Goal: Task Accomplishment & Management: Complete application form

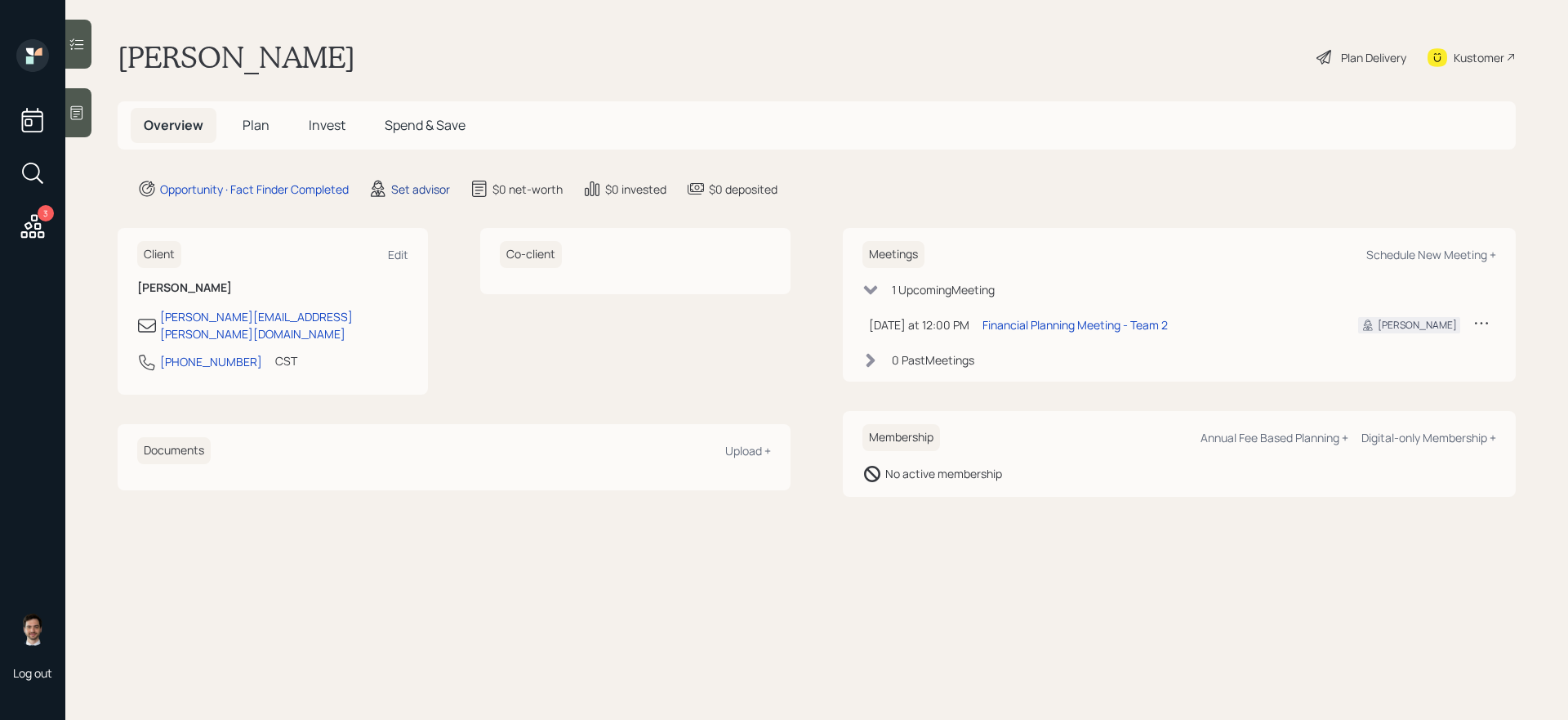
click at [436, 193] on div "Set advisor" at bounding box center [420, 189] width 59 height 17
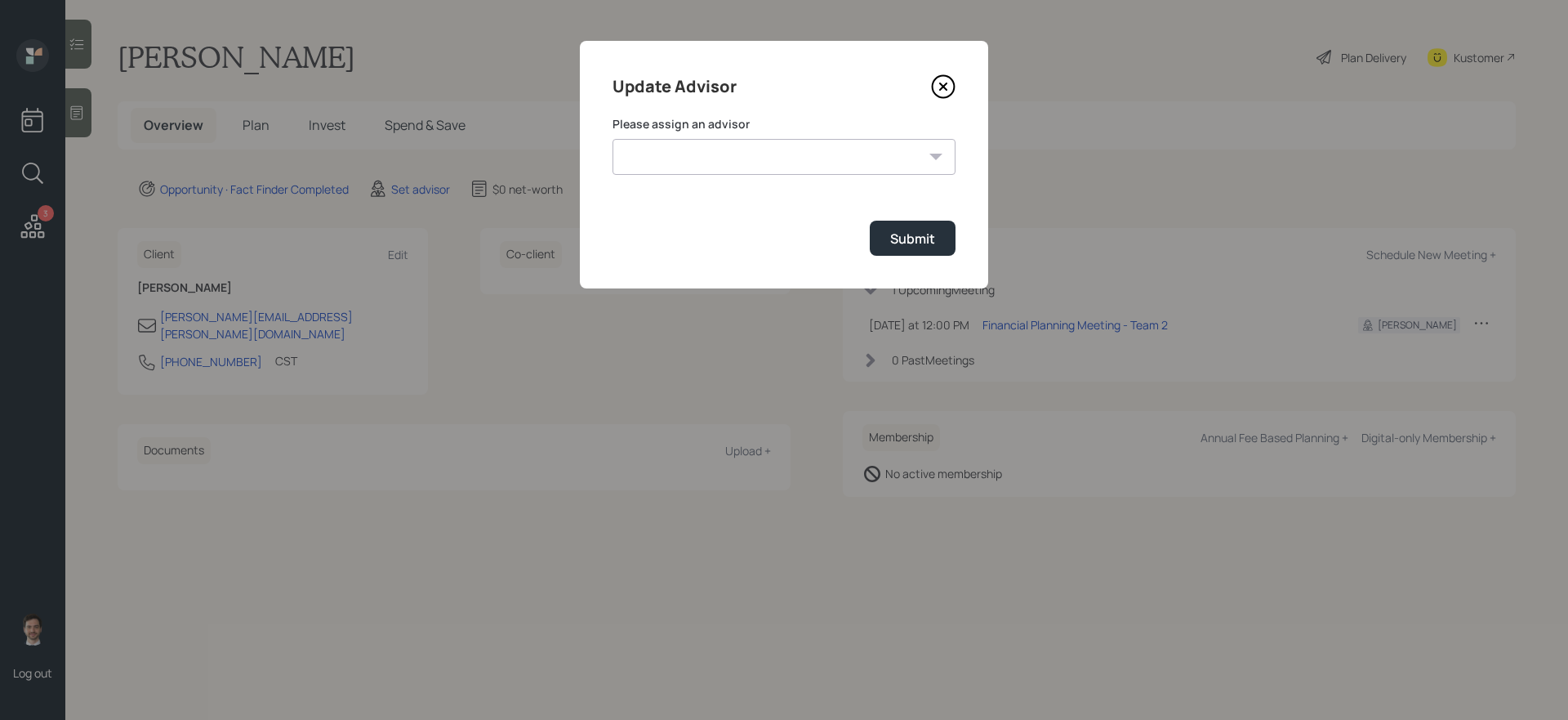
click at [688, 142] on select "Jonah Coleman Tyler End James DiStasi Treva Nostdahl Eric Schwartz Aleksandra S…" at bounding box center [784, 157] width 343 height 36
select select "ef6b64e1-8f62-4a74-b865-a7df4b35b836"
click at [612, 139] on select "Jonah Coleman Tyler End James DiStasi Treva Nostdahl Eric Schwartz Aleksandra S…" at bounding box center [784, 157] width 343 height 36
click at [894, 232] on div "Submit" at bounding box center [912, 238] width 45 height 18
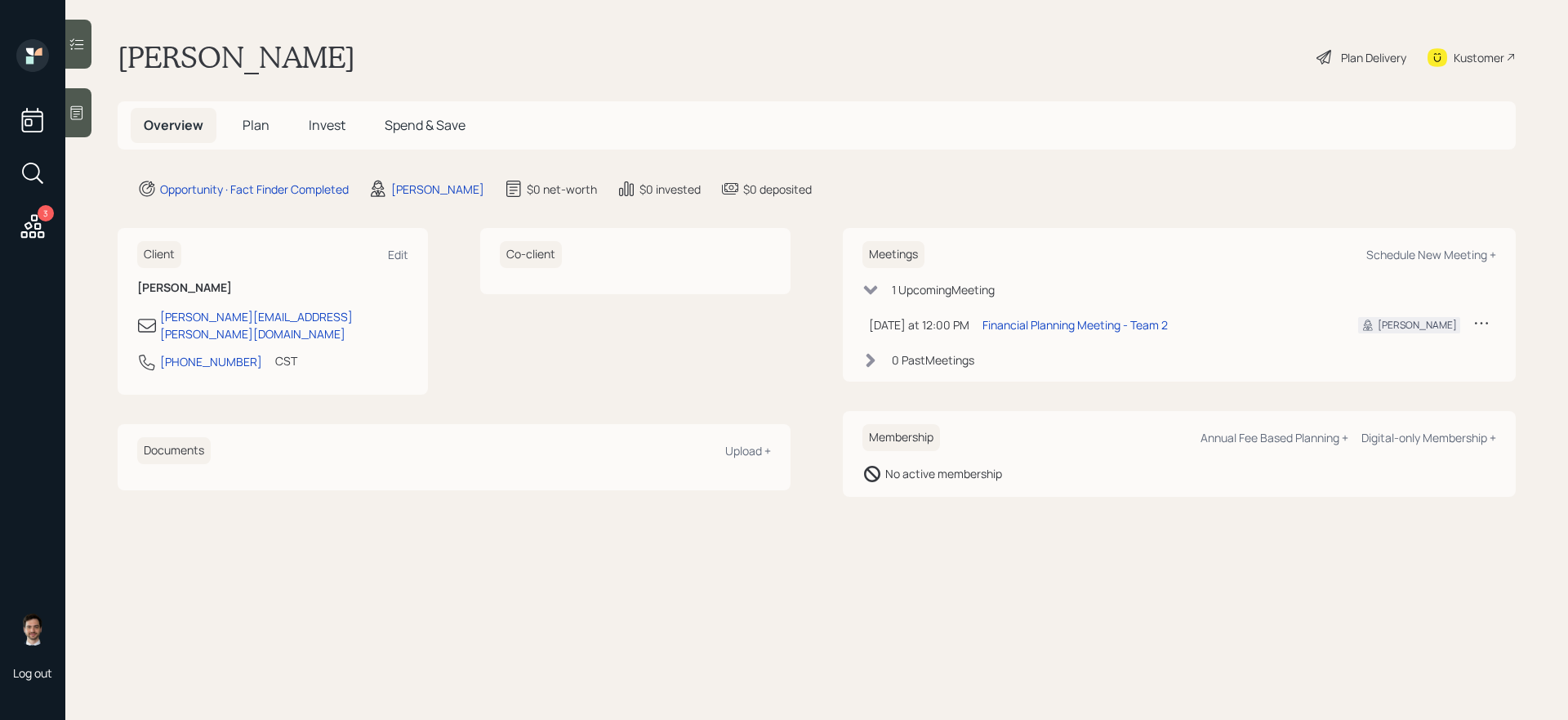
click at [240, 146] on div "Overview Plan Invest Spend & Save" at bounding box center [816, 125] width 1397 height 48
click at [242, 133] on span "Plan" at bounding box center [255, 125] width 27 height 18
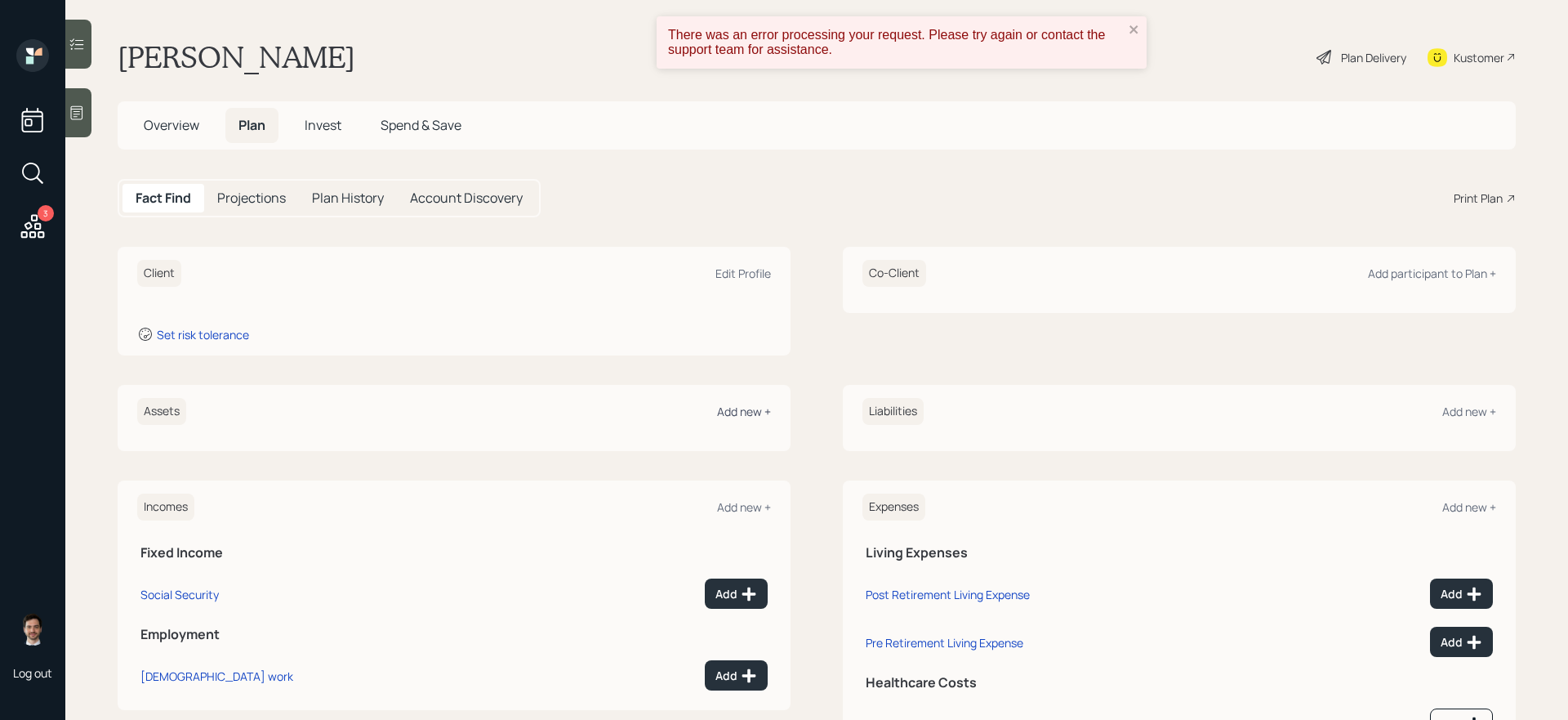
click at [749, 407] on div "Add new +" at bounding box center [744, 411] width 54 height 16
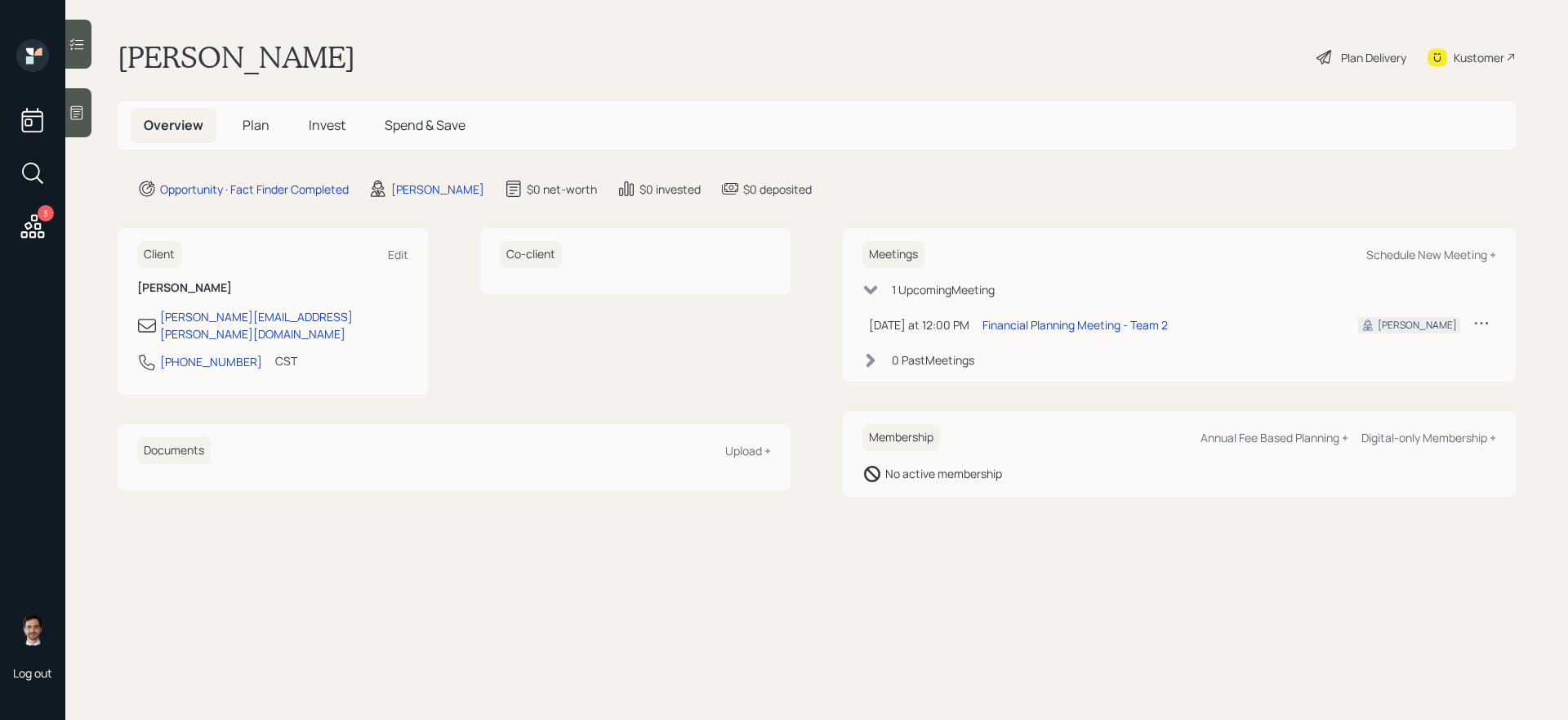
click at [249, 129] on span "Plan" at bounding box center [255, 125] width 27 height 18
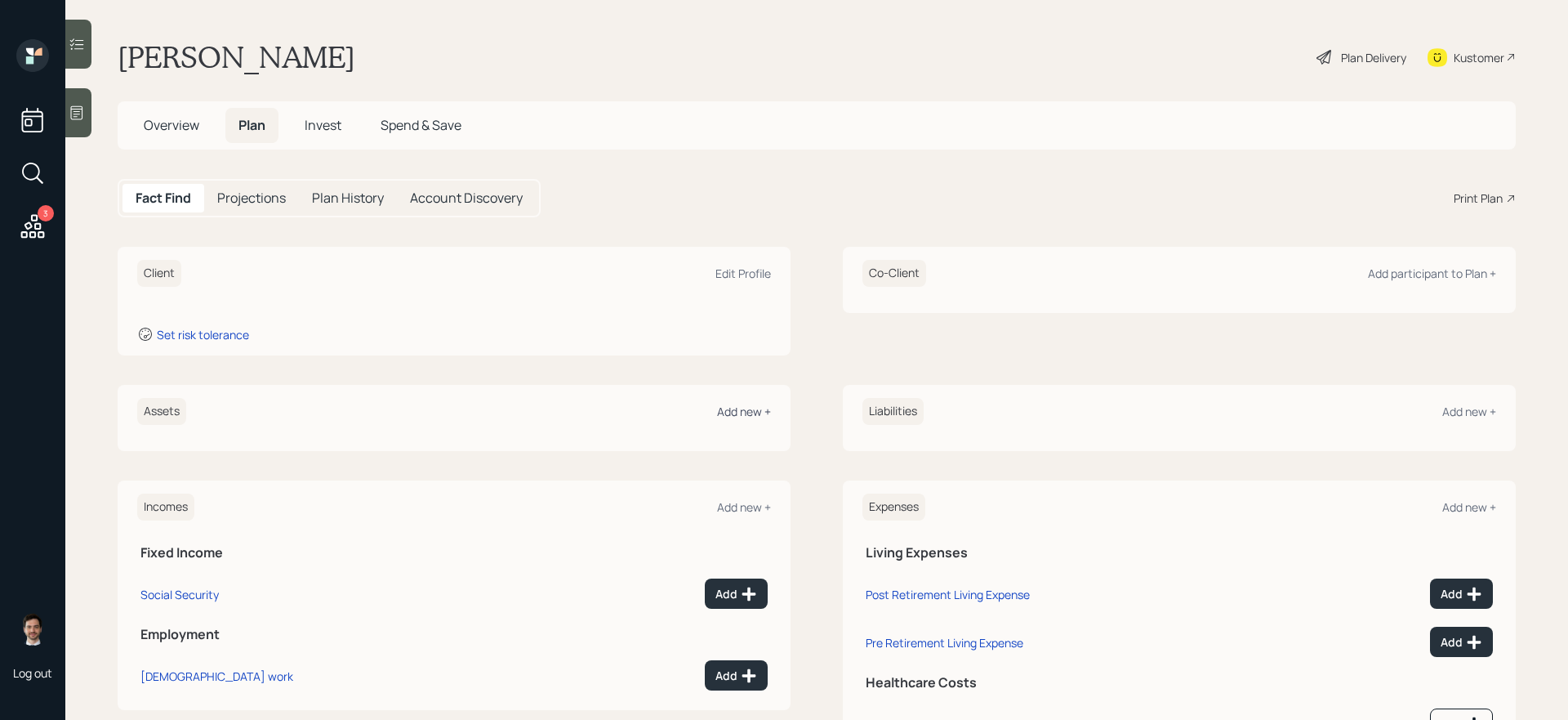
click at [768, 407] on div "Add new +" at bounding box center [744, 411] width 54 height 16
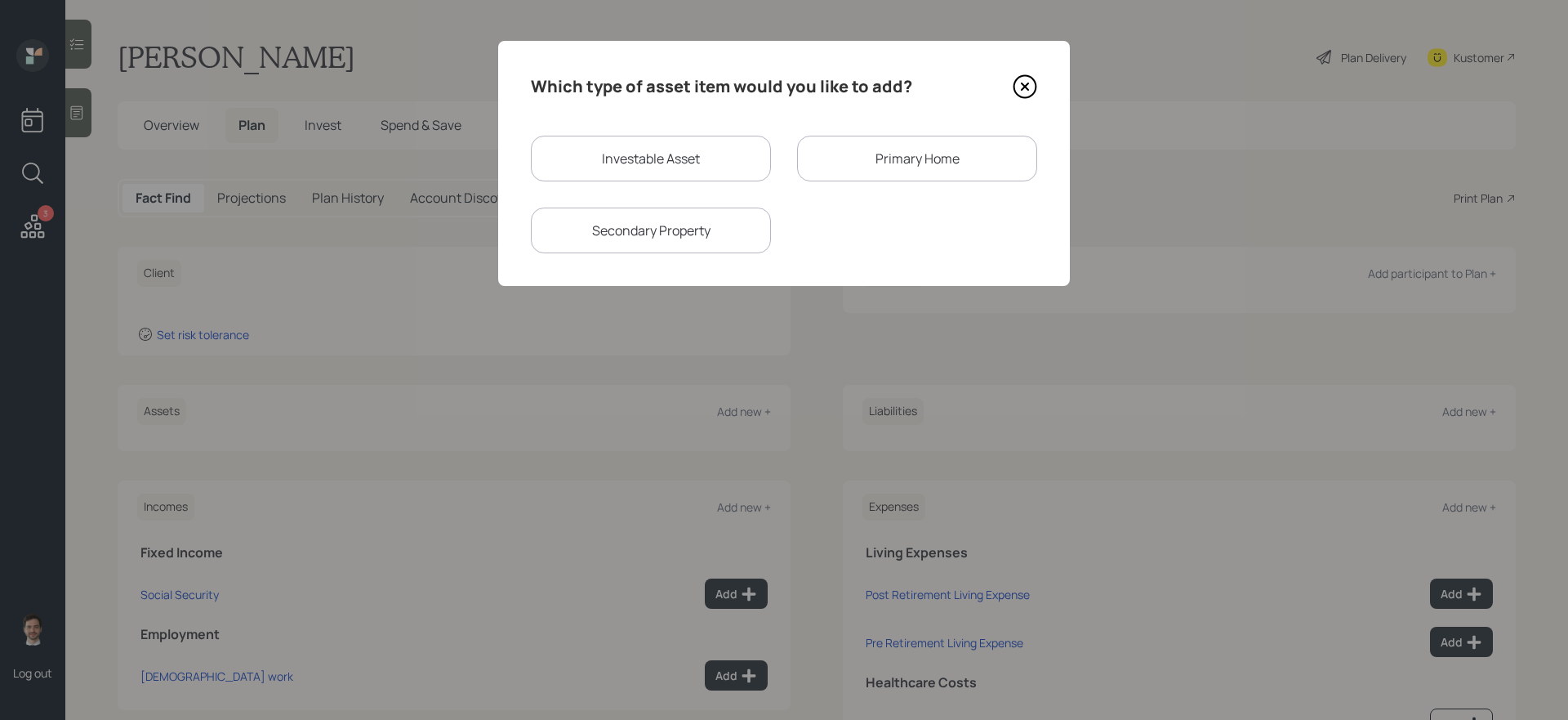
click at [647, 145] on div "Investable Asset" at bounding box center [651, 158] width 240 height 45
select select "taxable"
select select "balanced"
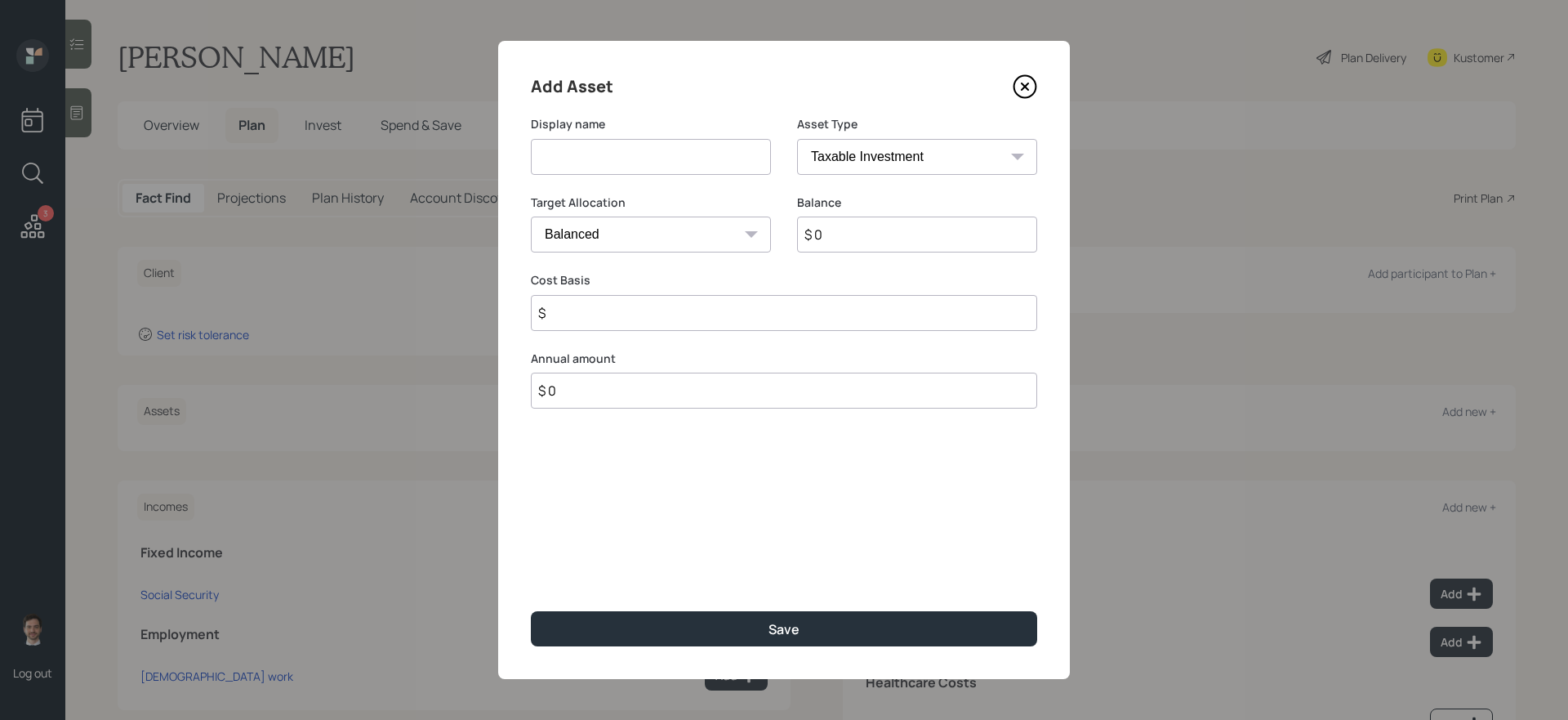
click at [635, 166] on input at bounding box center [651, 157] width 240 height 36
type input "IRA"
select select "ira"
type input "$"
type input "$ 125,000"
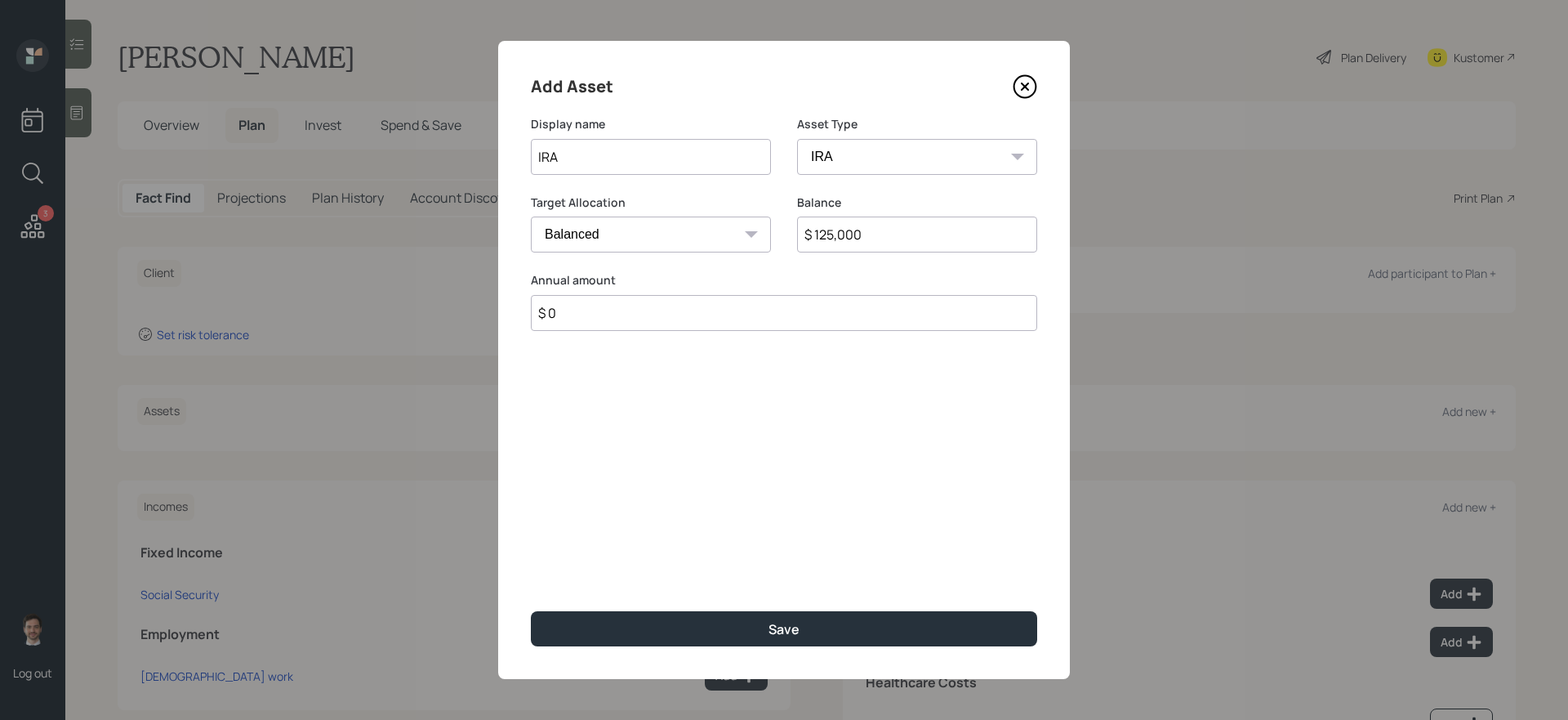
type input "$ 0"
click at [531, 607] on button "Save" at bounding box center [784, 628] width 506 height 35
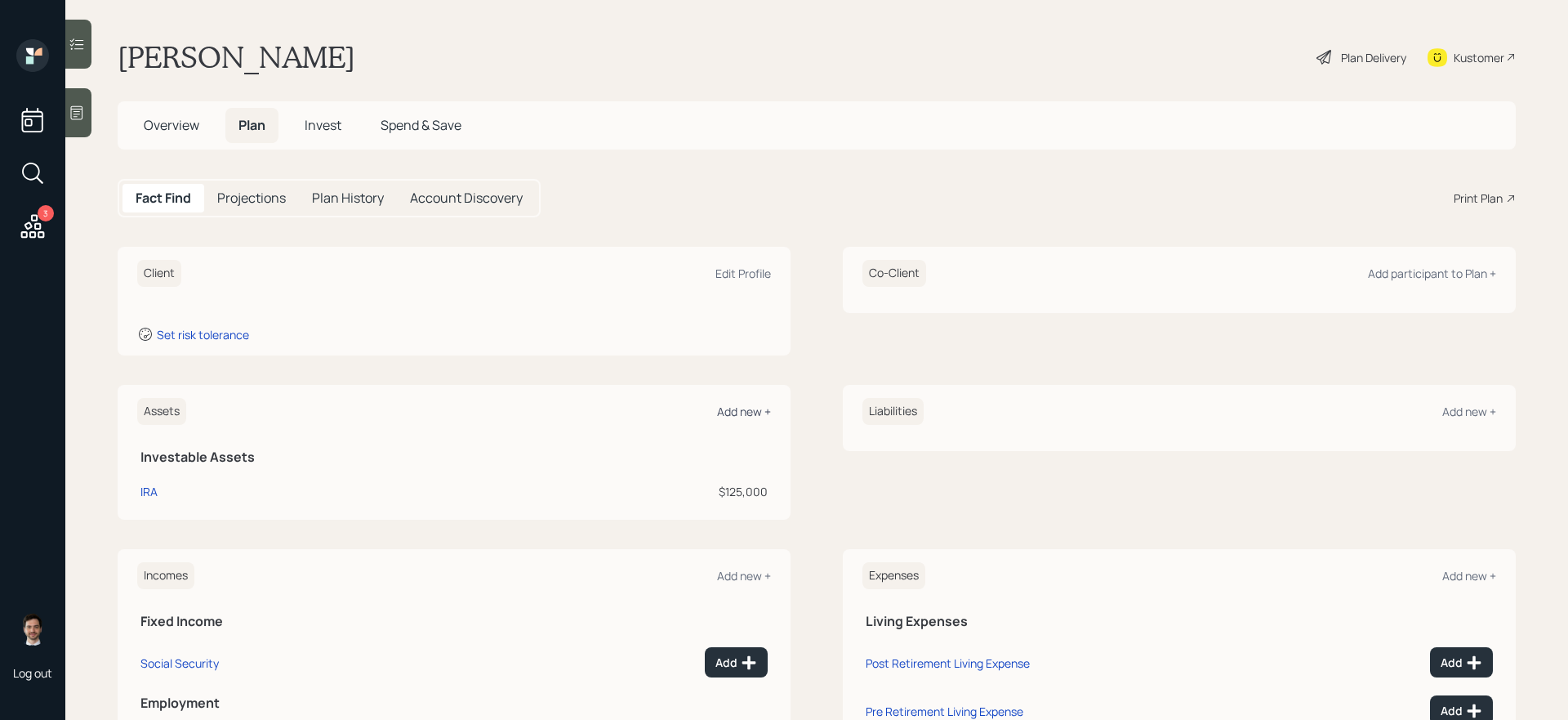
click at [736, 405] on div "Add new +" at bounding box center [744, 411] width 54 height 16
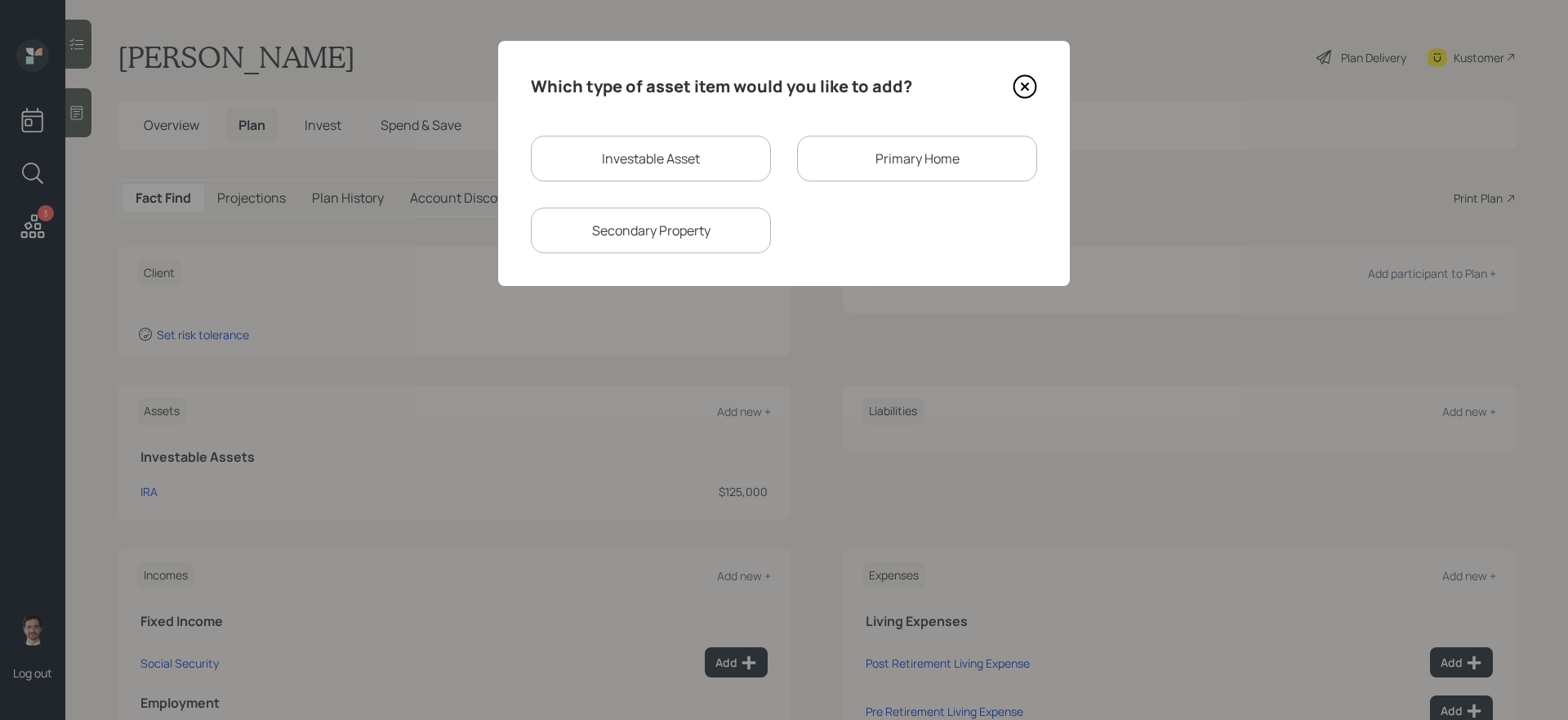
click at [659, 165] on div "Investable Asset" at bounding box center [651, 158] width 240 height 45
select select "taxable"
select select "balanced"
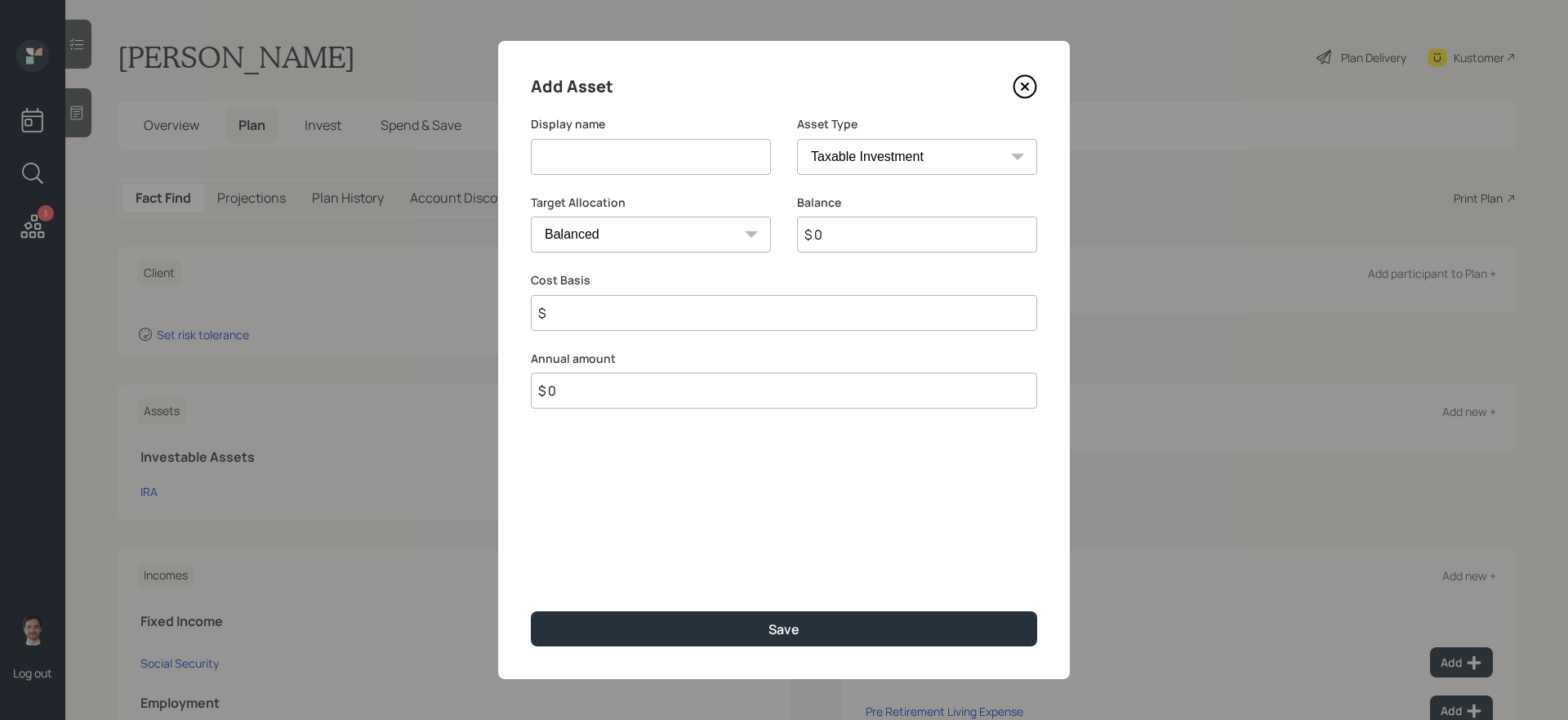
click at [649, 164] on input at bounding box center [651, 157] width 240 height 36
type input "[PERSON_NAME]"
select select "roth_ira"
type input "$"
type input "$ 125,000"
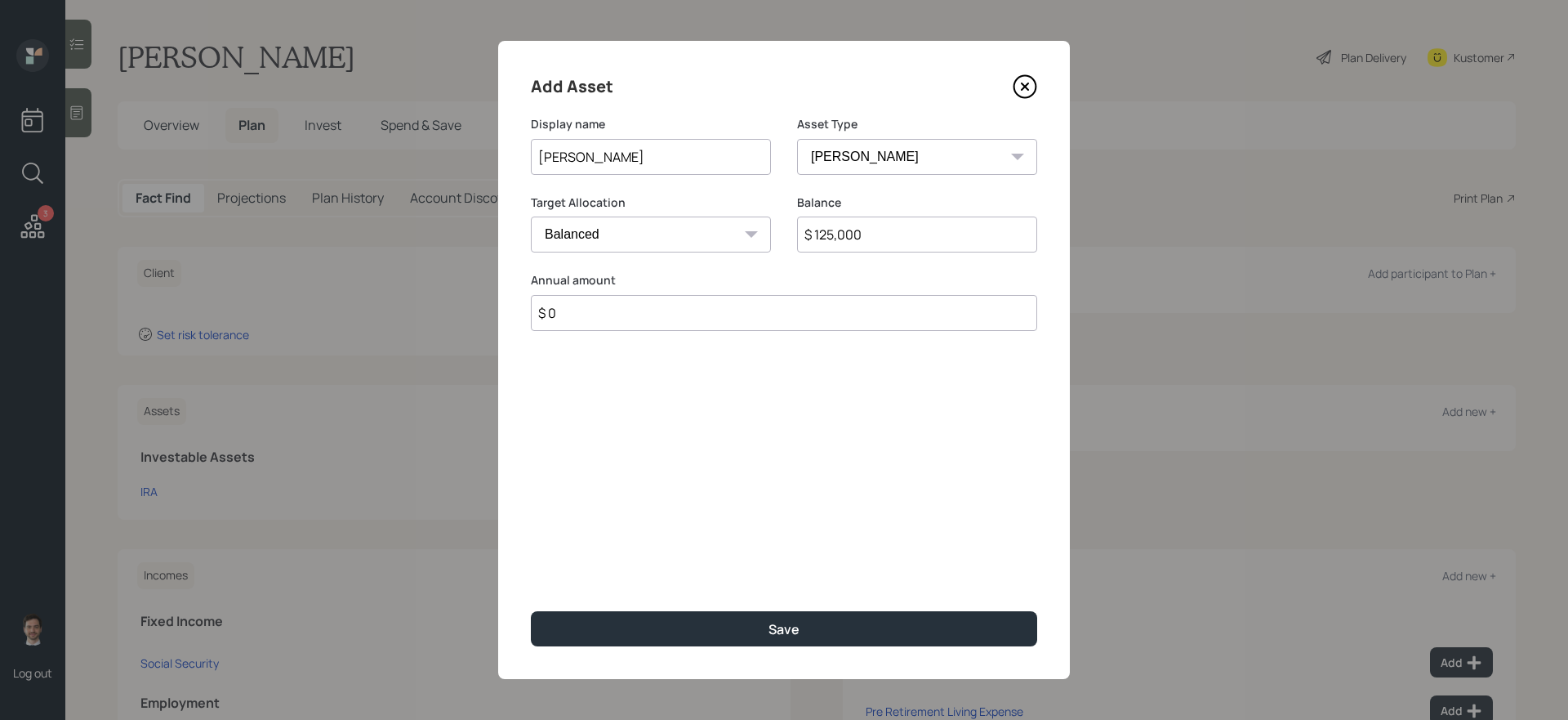
type input "$ 0"
click at [531, 607] on button "Save" at bounding box center [784, 628] width 506 height 35
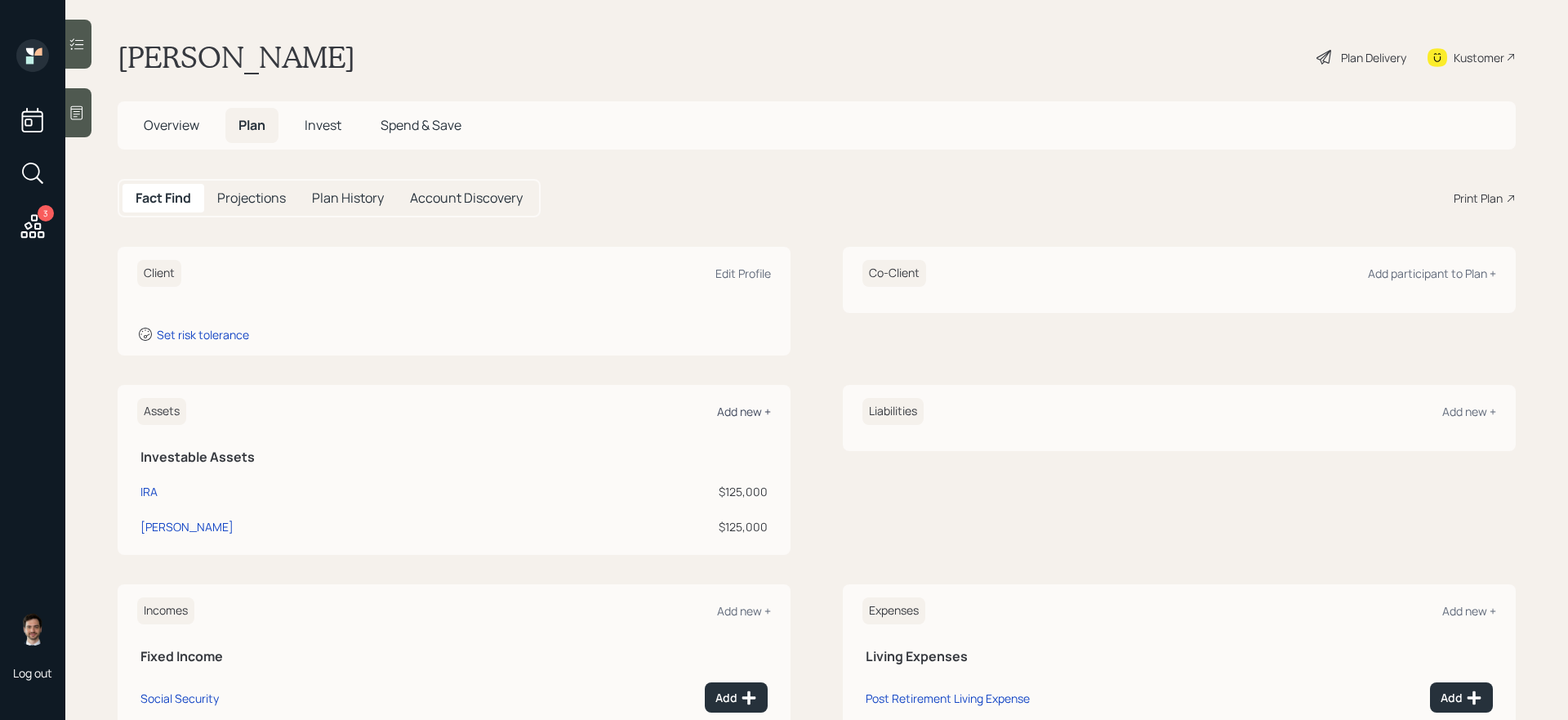
click at [733, 416] on div "Add new +" at bounding box center [744, 411] width 54 height 16
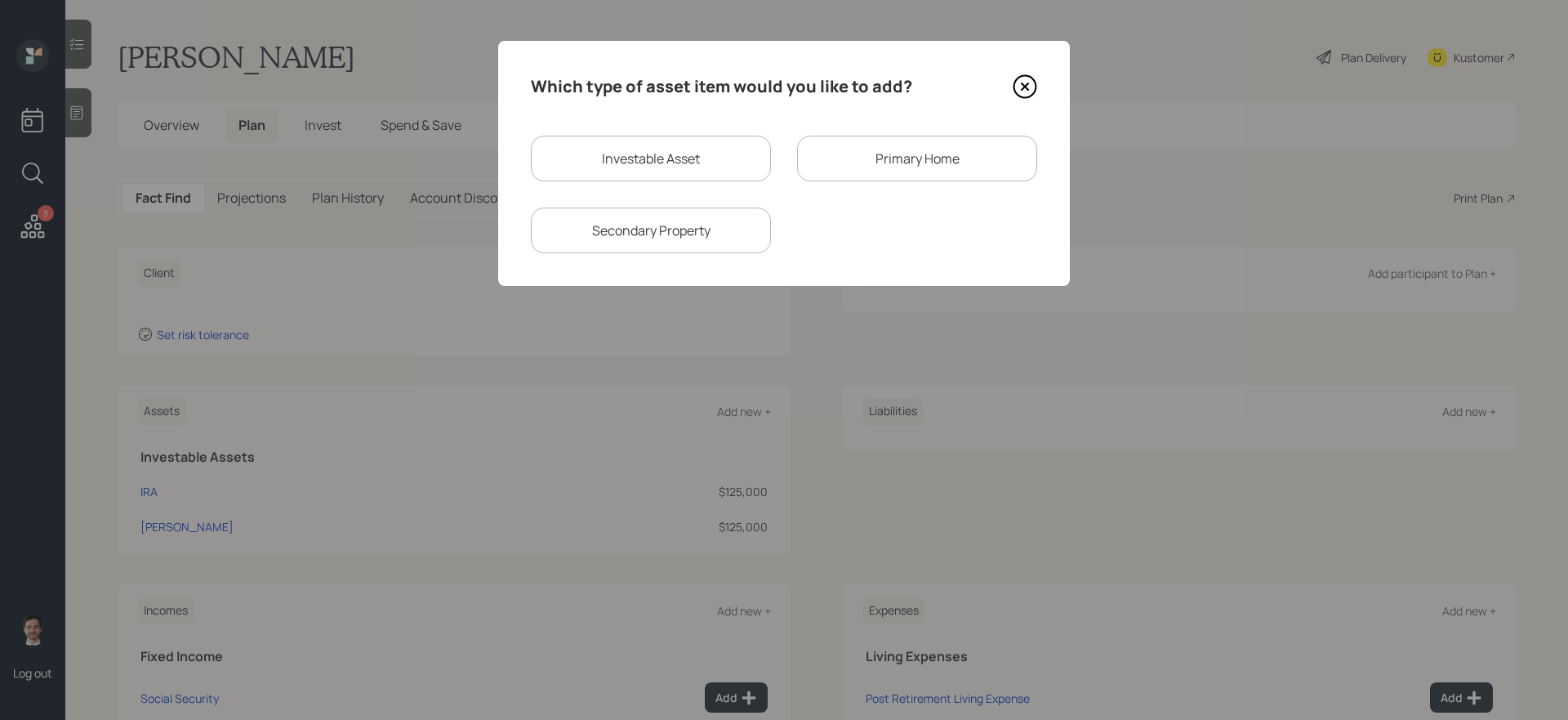
click at [624, 140] on div "Investable Asset" at bounding box center [651, 158] width 240 height 45
select select "taxable"
select select "balanced"
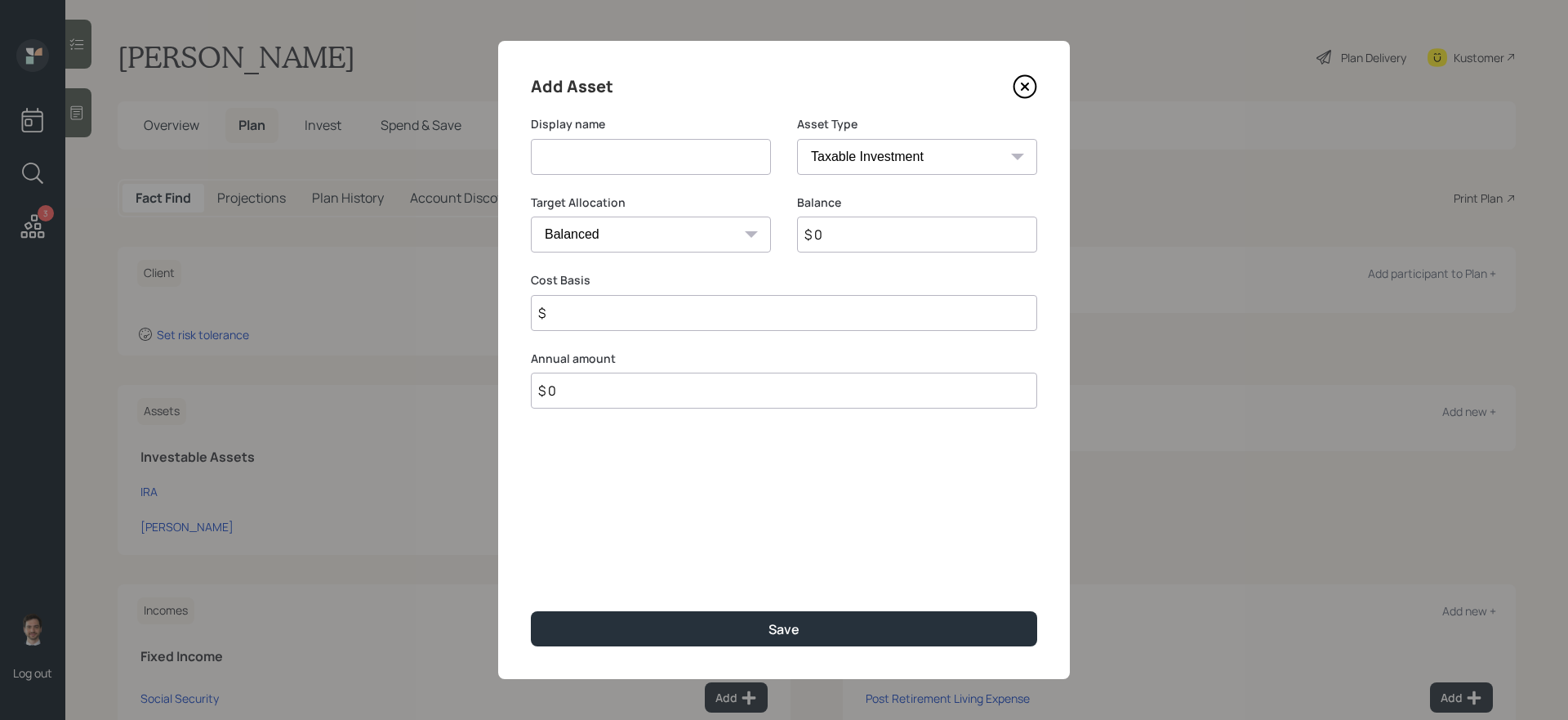
click at [633, 155] on input at bounding box center [651, 157] width 240 height 36
type input "Current 401k"
select select "company_sponsored"
type input "$ 40,000"
type input "67"
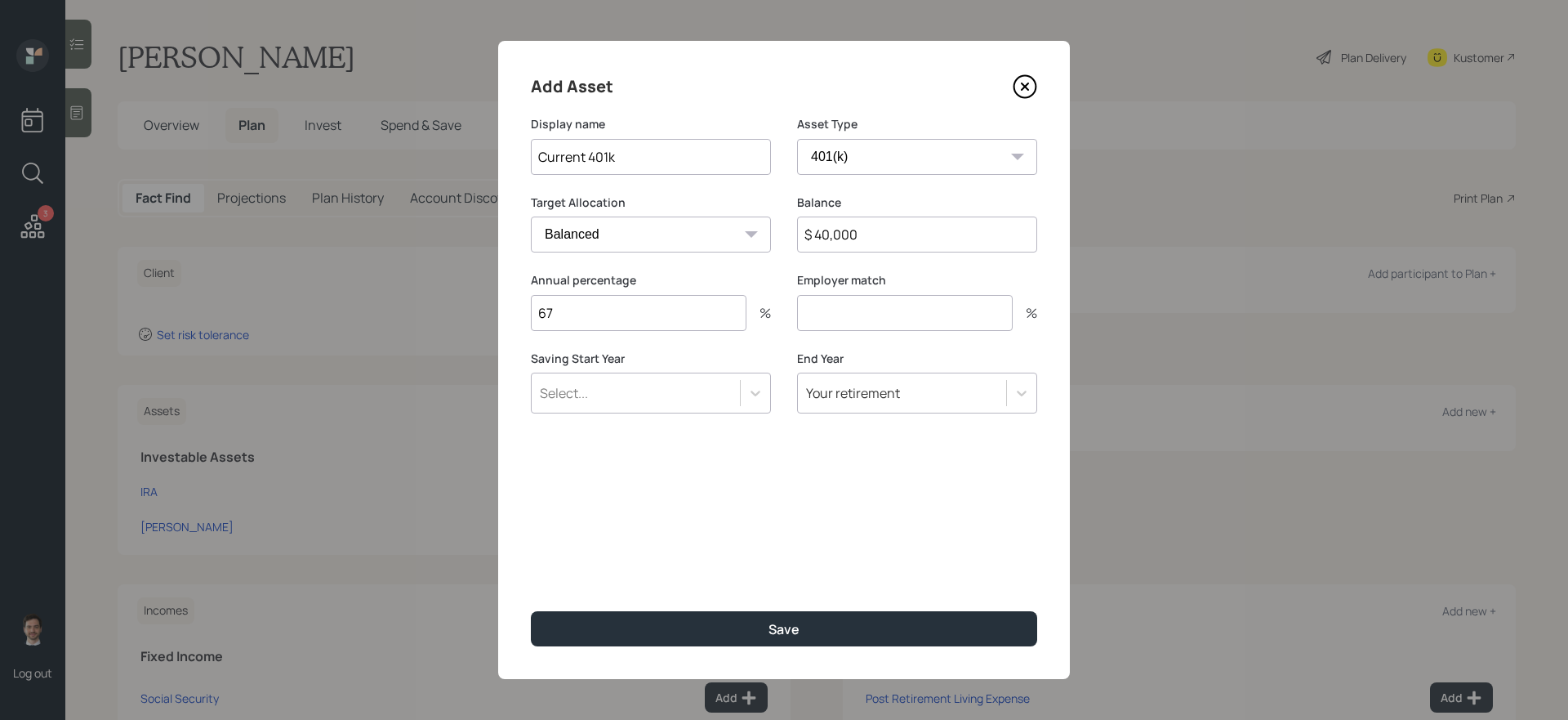
type input "3"
type input "6"
type input "3"
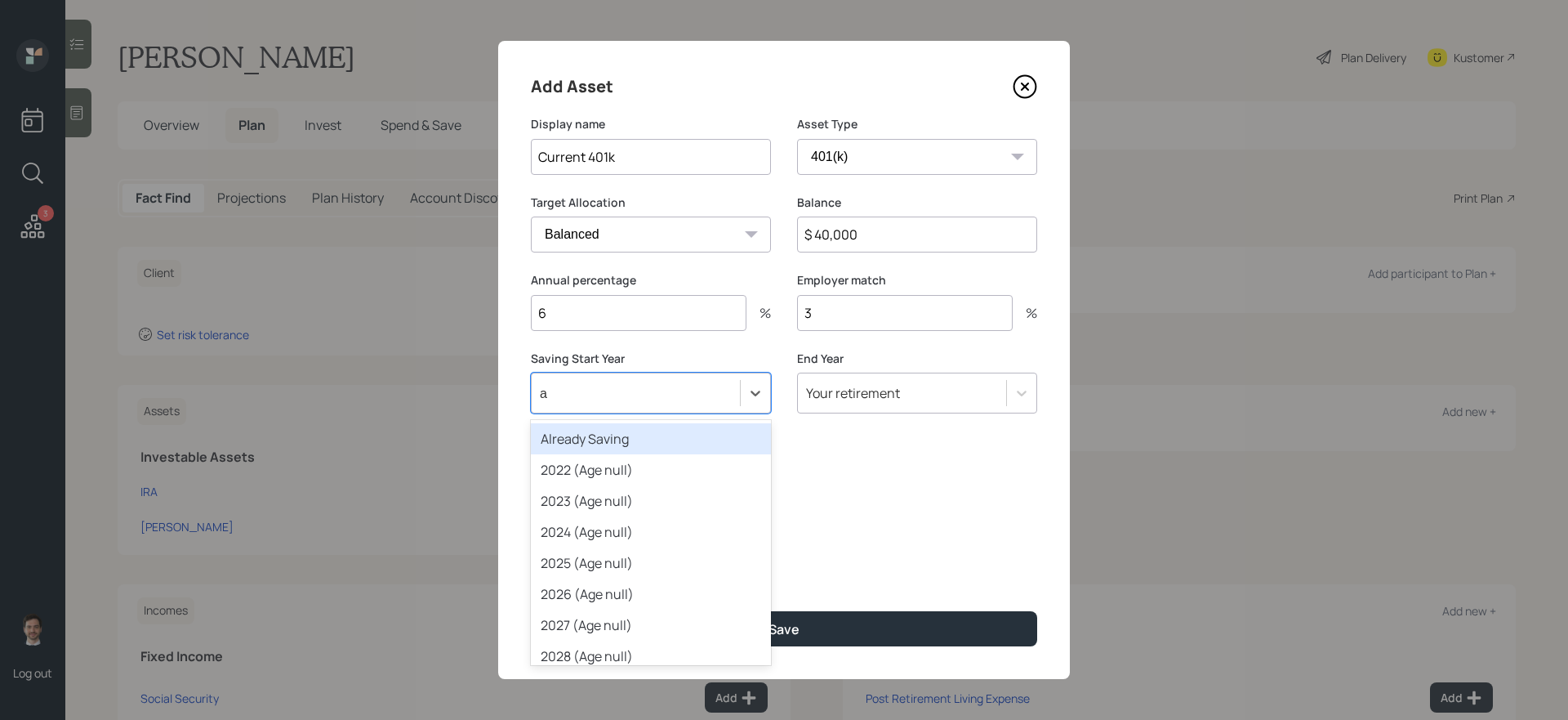
type input "a"
click at [531, 607] on button "Save" at bounding box center [784, 628] width 506 height 35
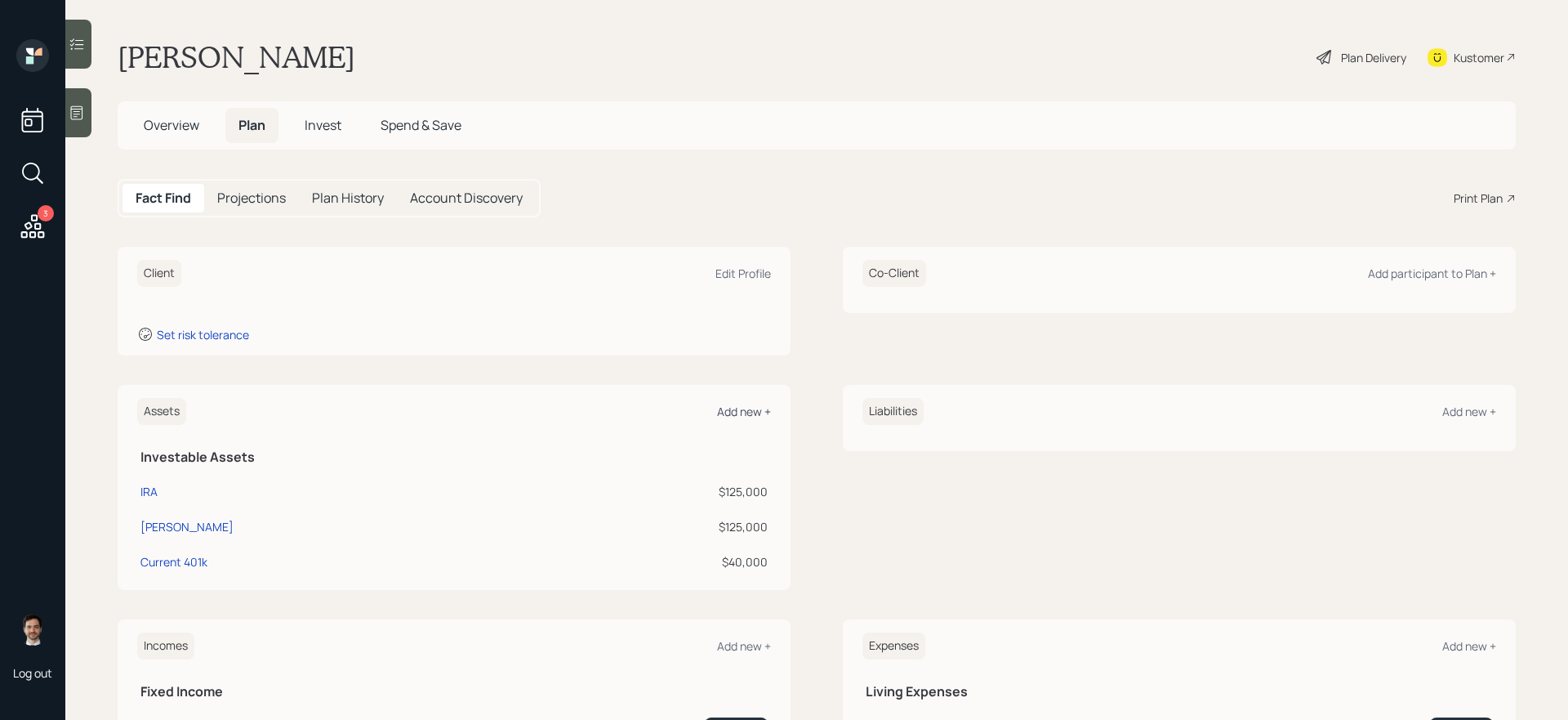
click at [727, 416] on div "Add new +" at bounding box center [744, 411] width 54 height 16
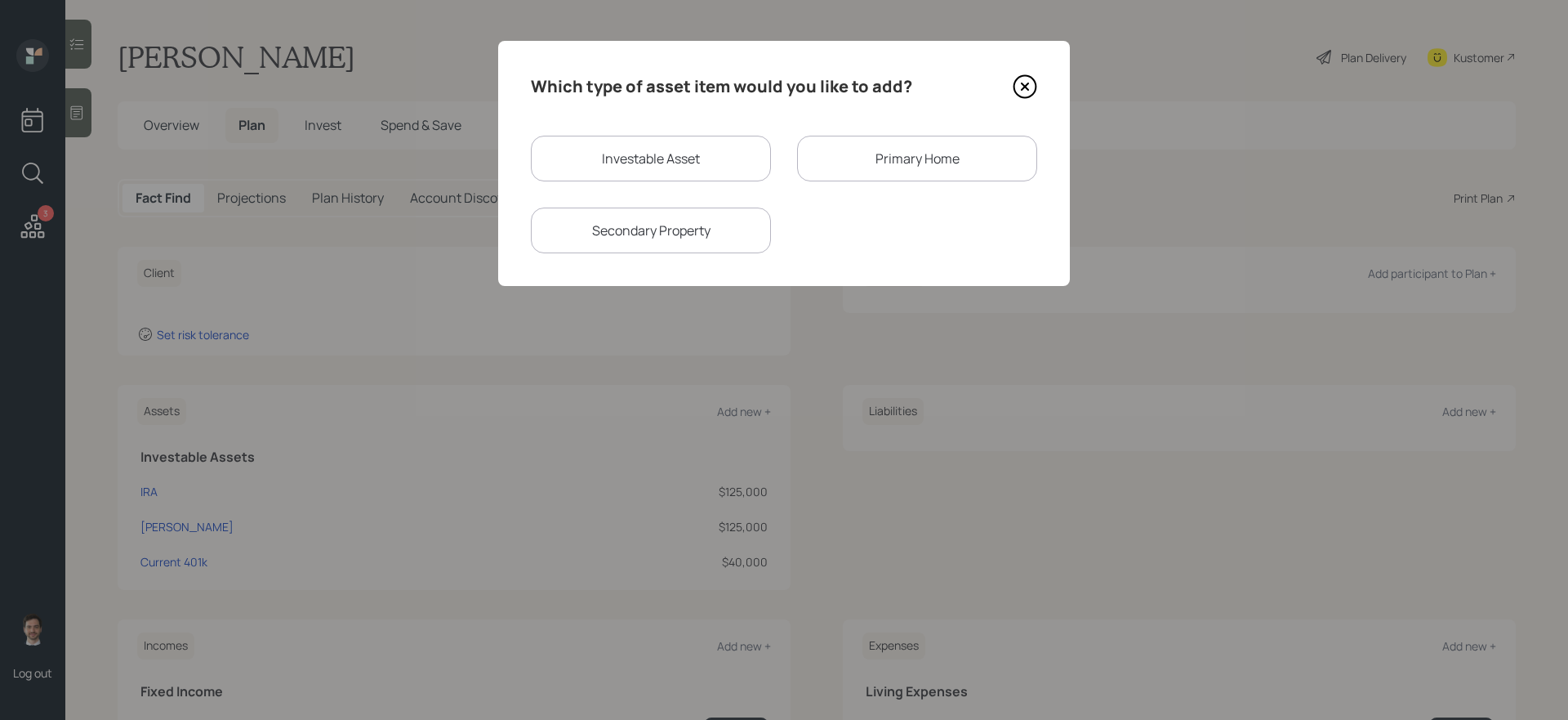
click at [714, 170] on div "Investable Asset" at bounding box center [651, 158] width 240 height 45
select select "taxable"
select select "balanced"
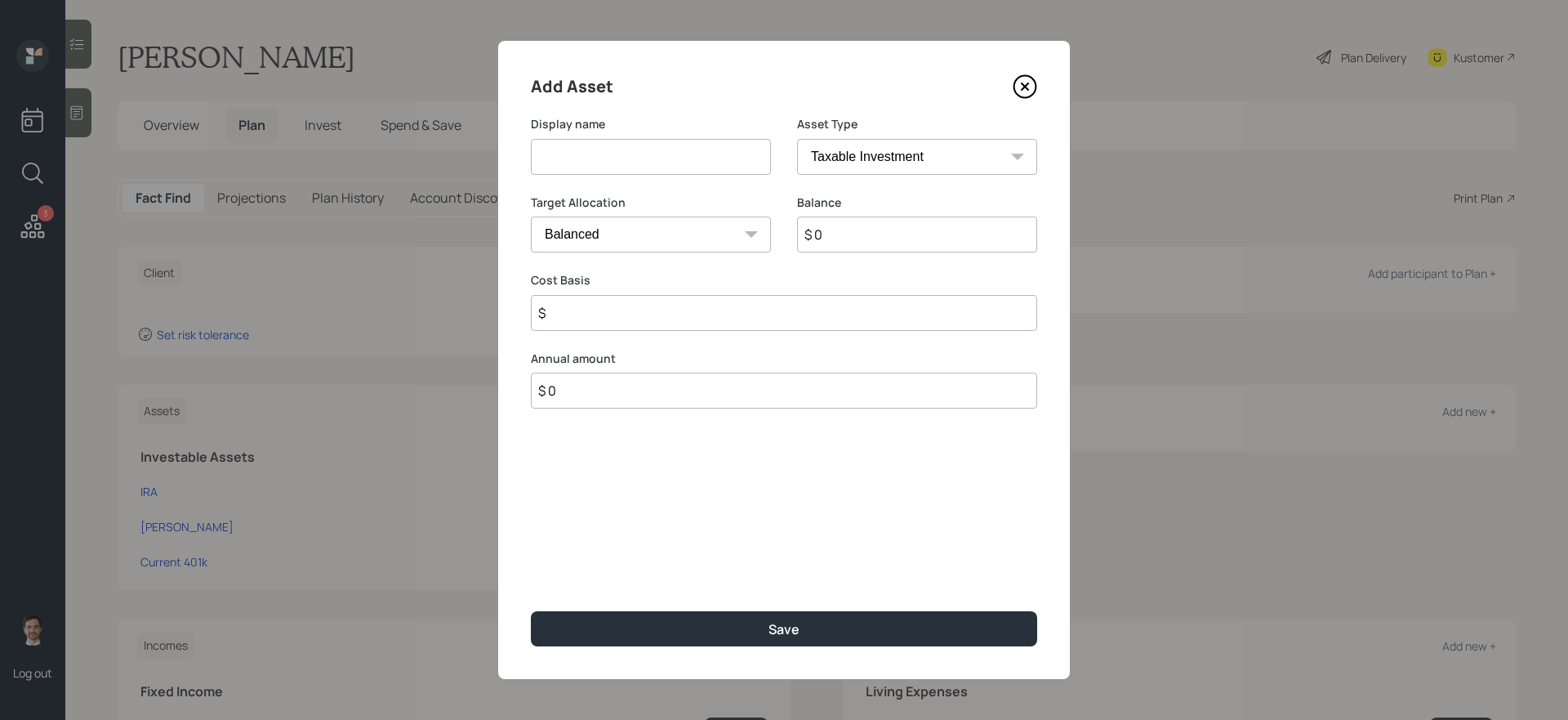
click at [701, 171] on input at bounding box center [651, 157] width 240 height 36
type input "Savings"
select select "emergency_fund"
type input "$ 28,000"
click at [531, 607] on button "Save" at bounding box center [784, 628] width 506 height 35
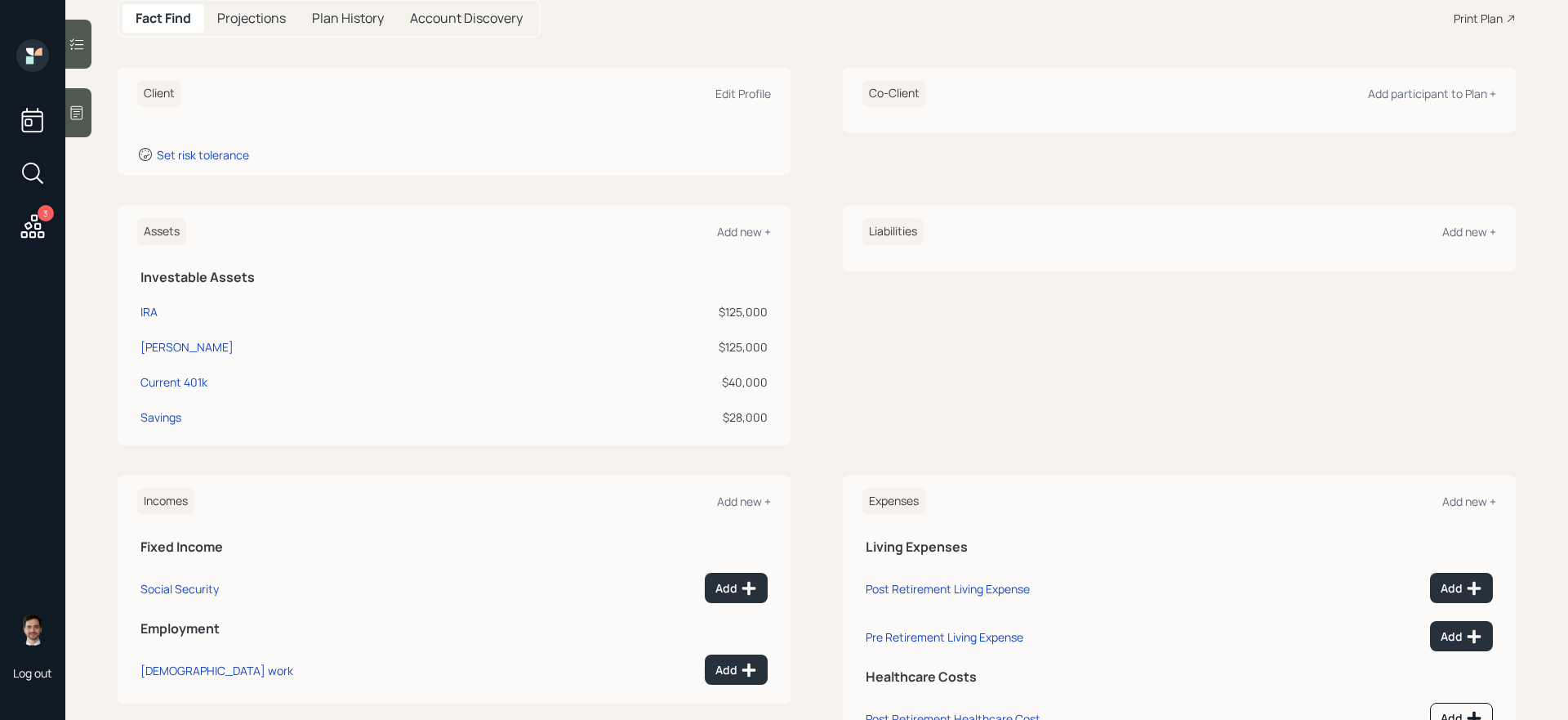
scroll to position [188, 0]
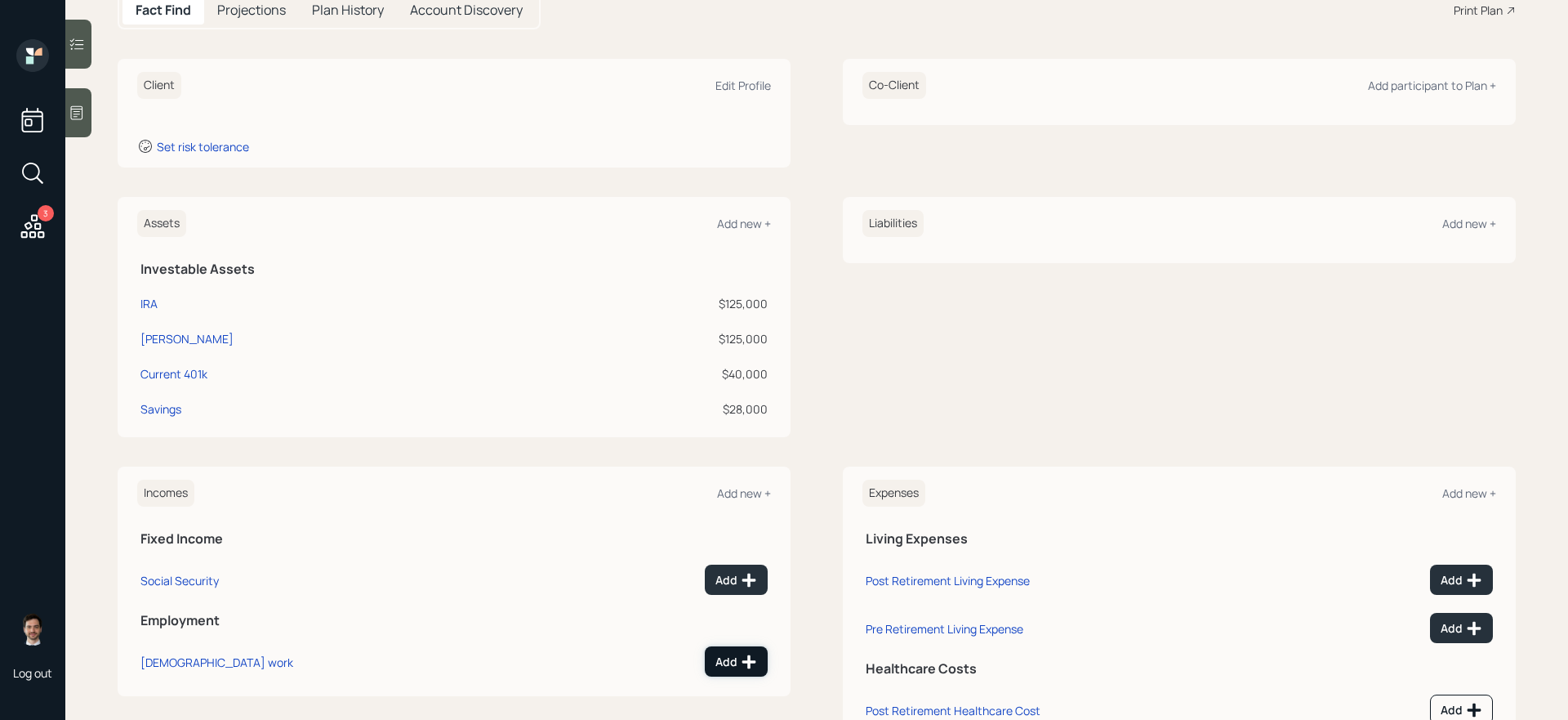
click at [718, 607] on div "Add" at bounding box center [736, 661] width 42 height 17
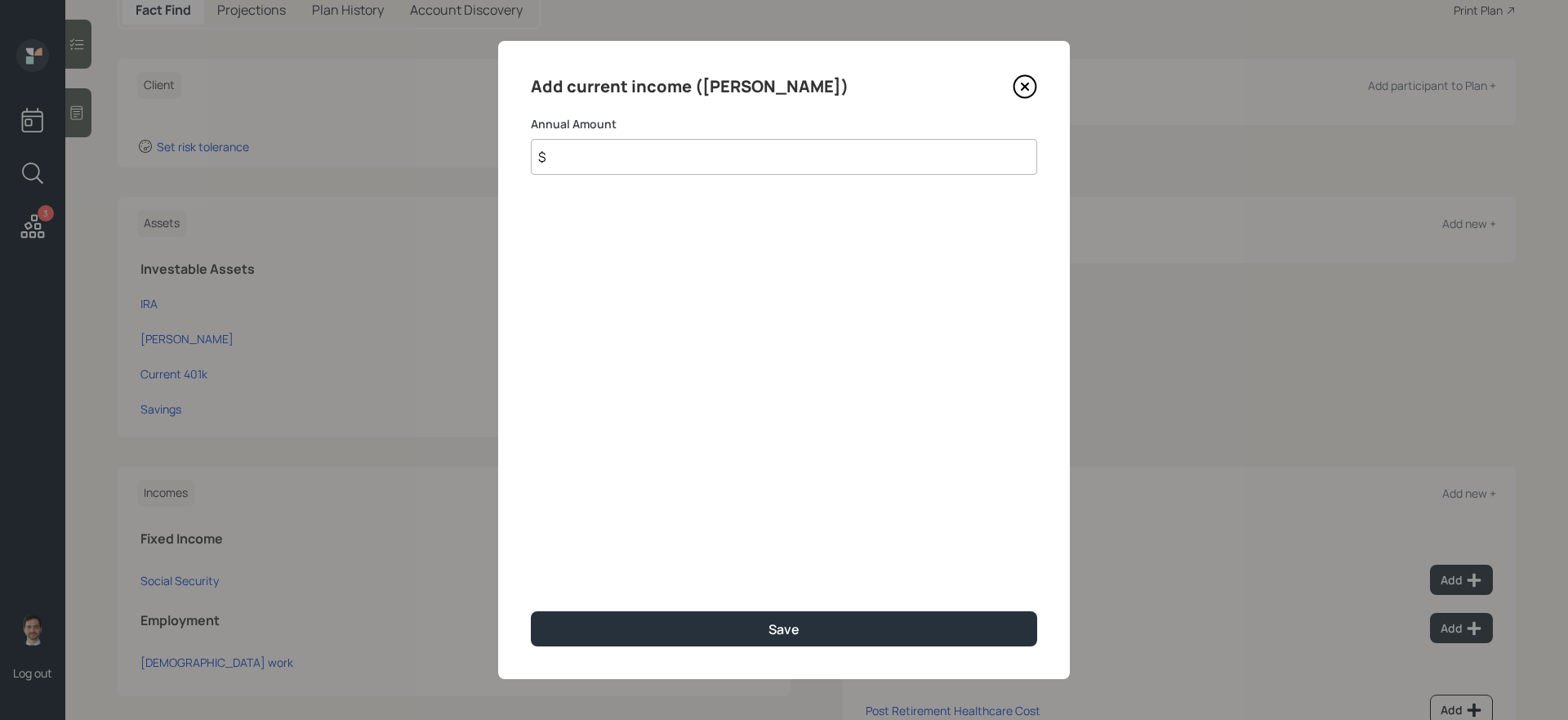
click at [652, 166] on input "$" at bounding box center [784, 157] width 506 height 36
type input "$ 175,000"
click at [531, 607] on button "Save" at bounding box center [784, 628] width 506 height 35
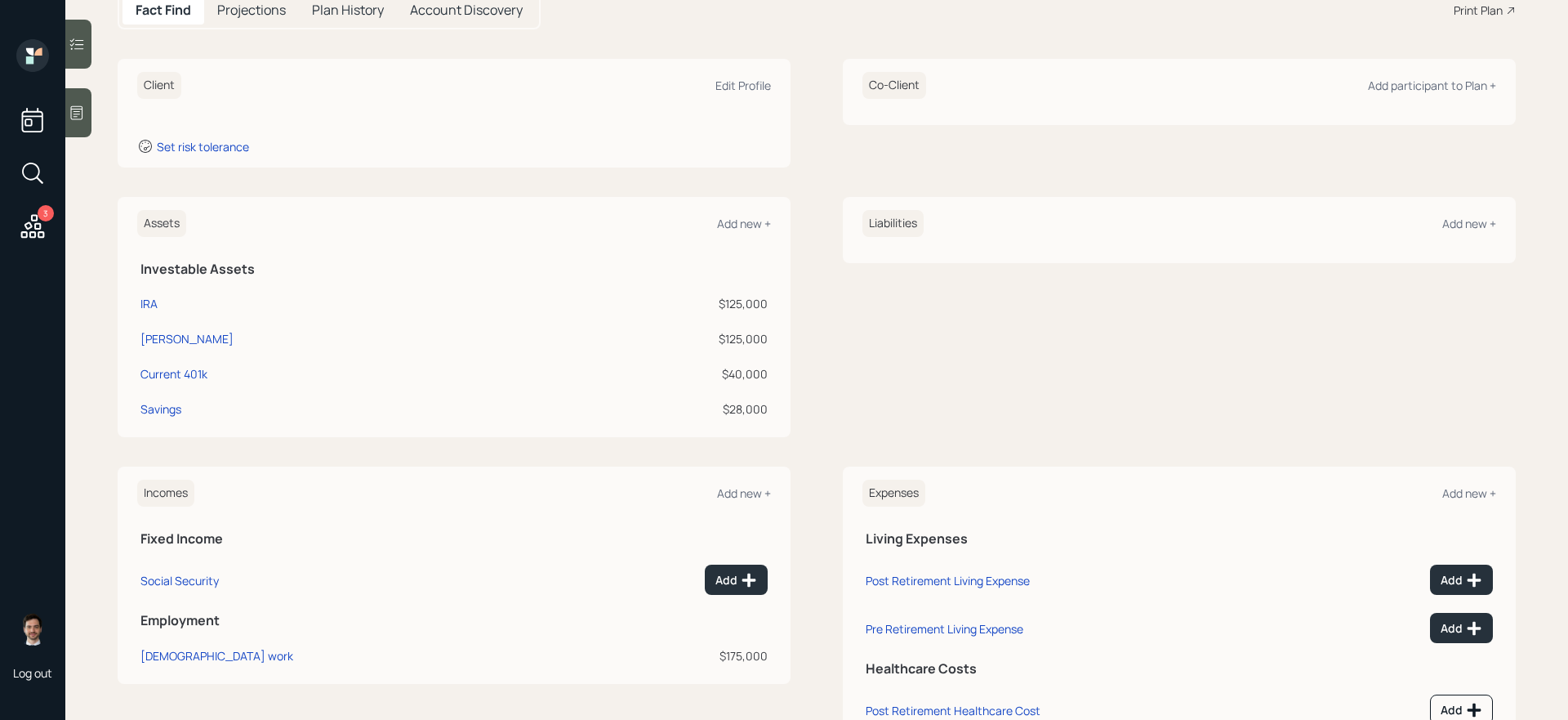
click at [31, 170] on icon at bounding box center [33, 173] width 30 height 30
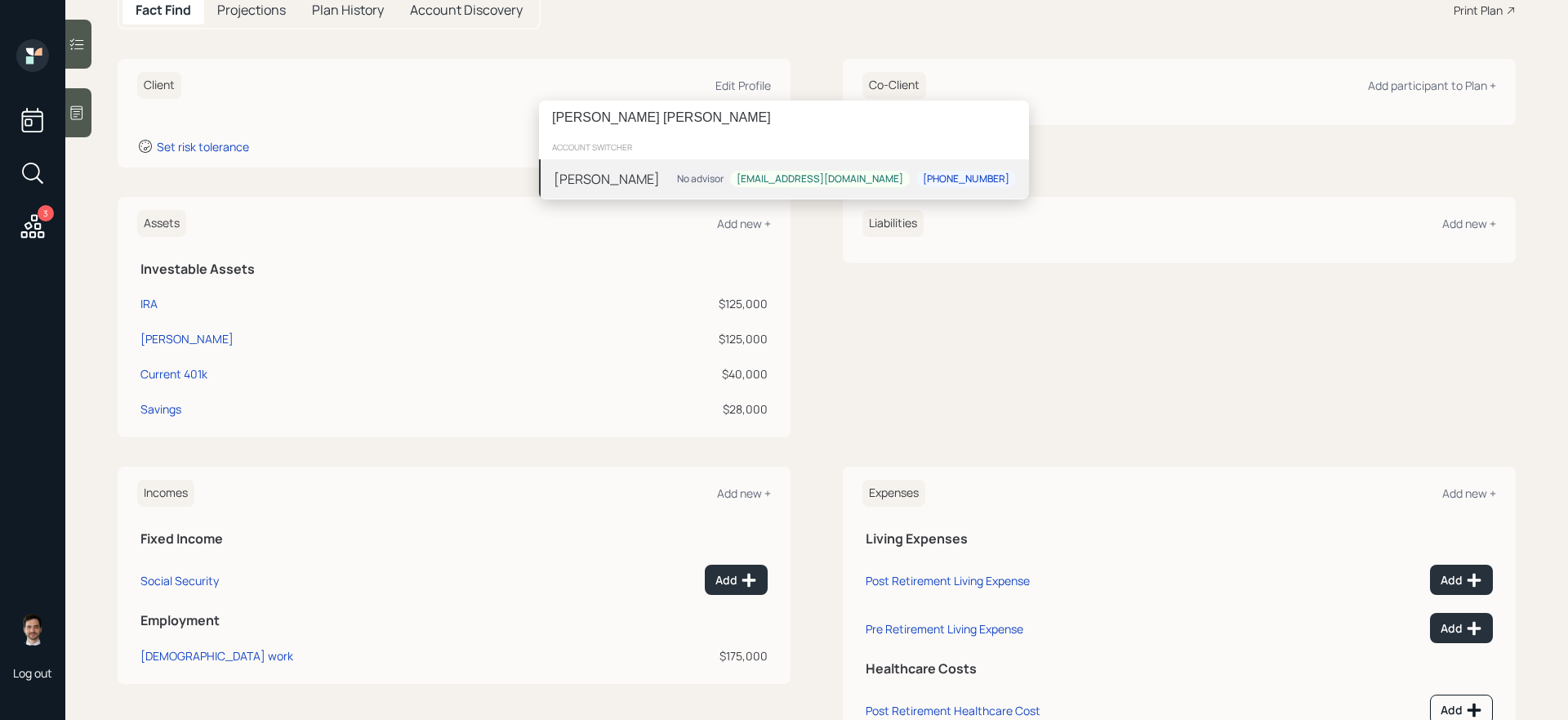
type input "[PERSON_NAME] [PERSON_NAME]"
